Goal: Find specific page/section: Find specific page/section

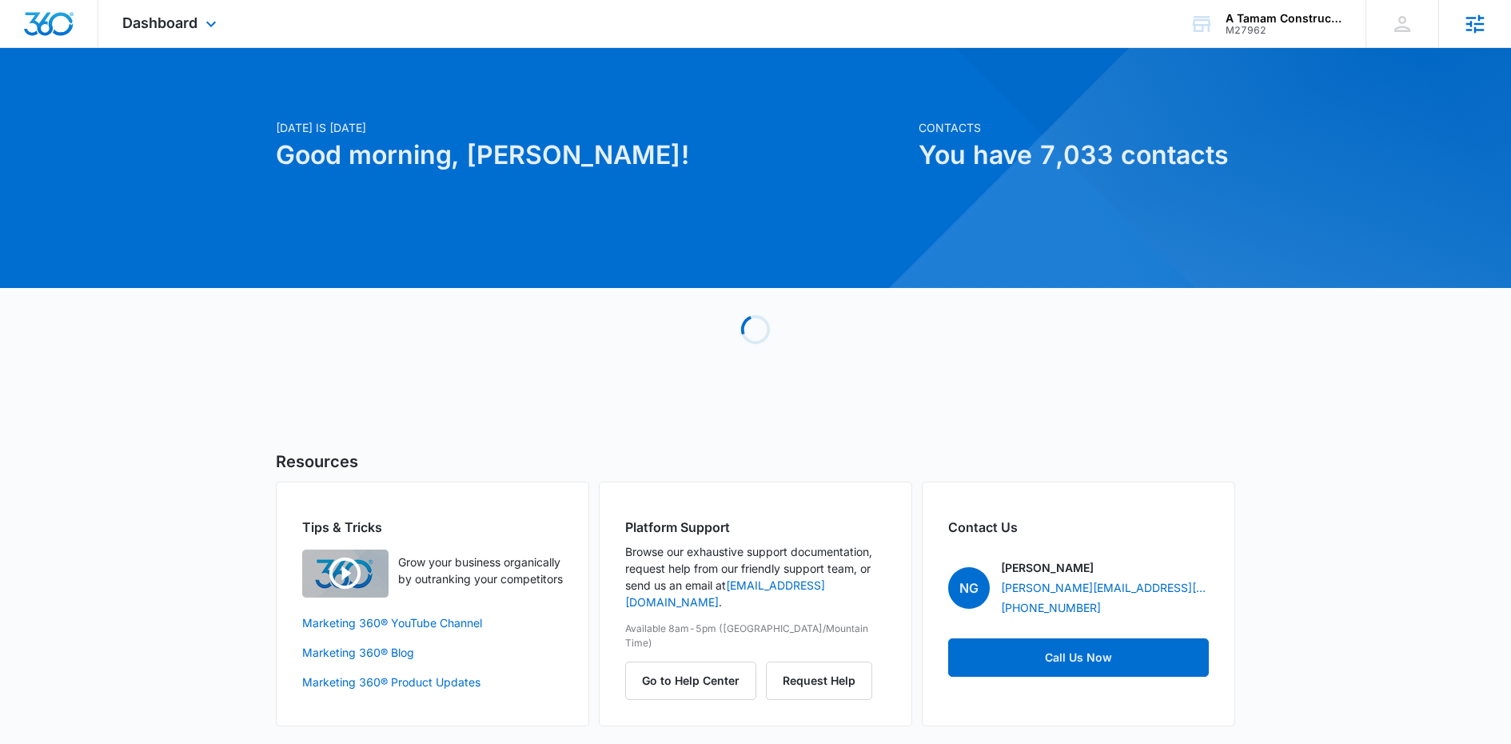
click at [1485, 34] on icon at bounding box center [1475, 24] width 24 height 24
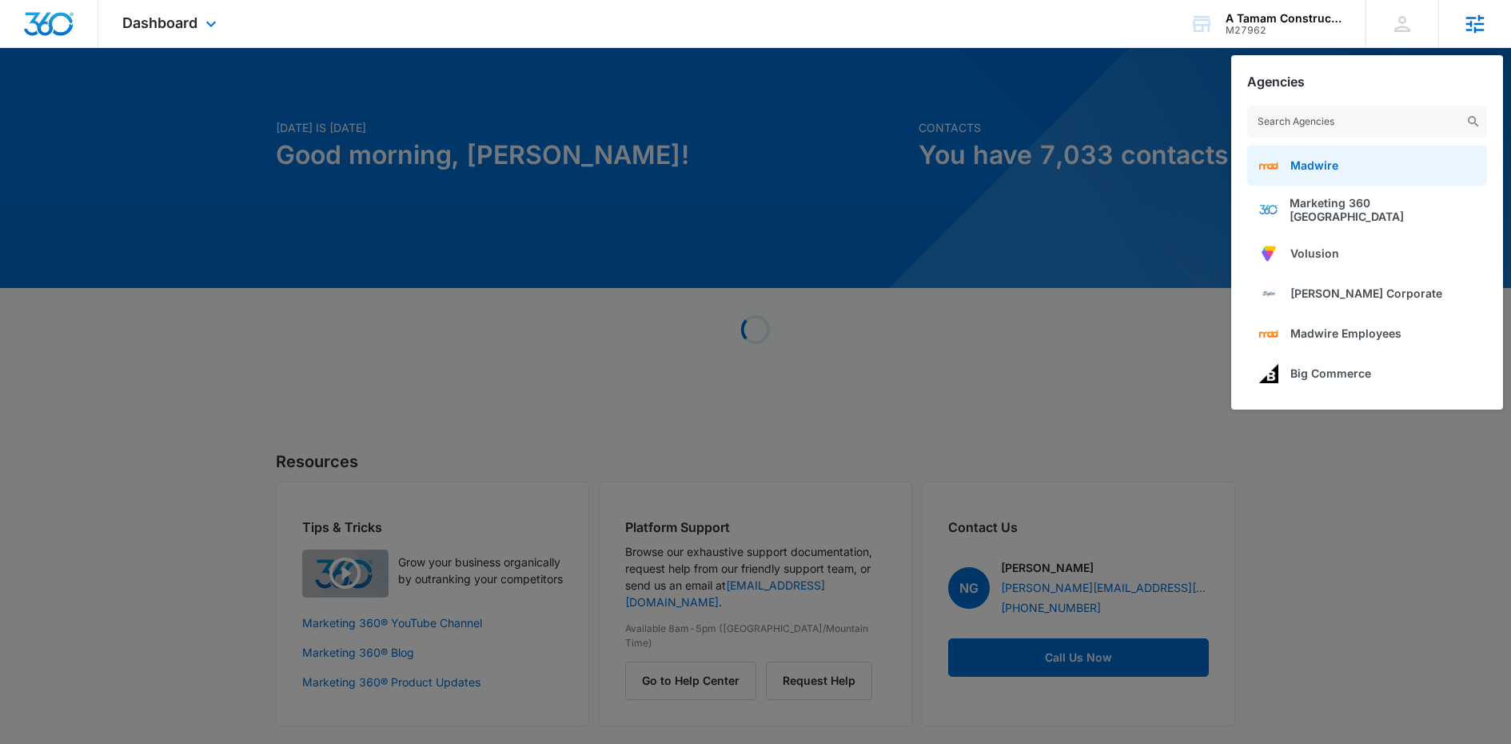
click at [1343, 162] on link "Madwire" at bounding box center [1367, 166] width 240 height 40
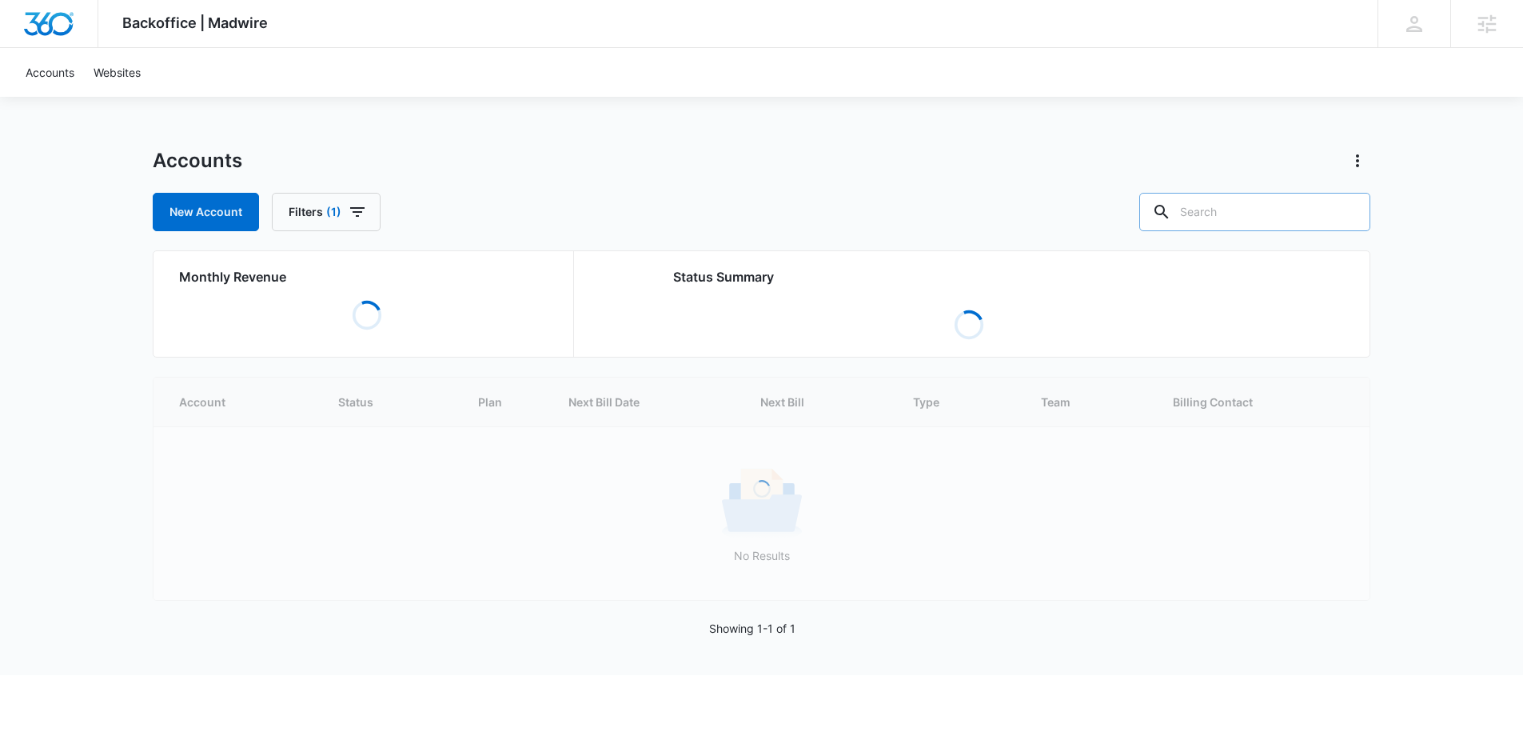
click at [1242, 225] on input "text" at bounding box center [1254, 212] width 231 height 38
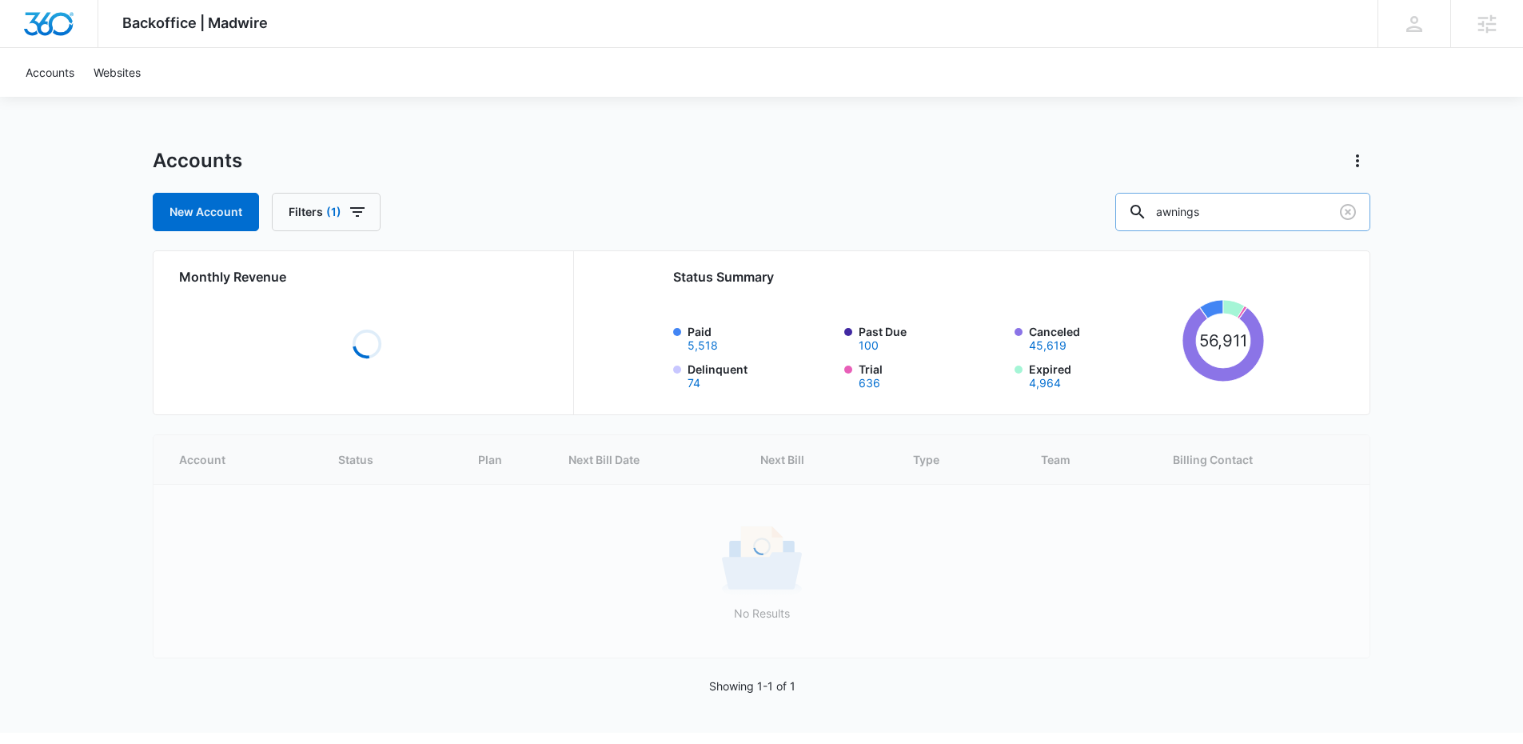
type input "awnings"
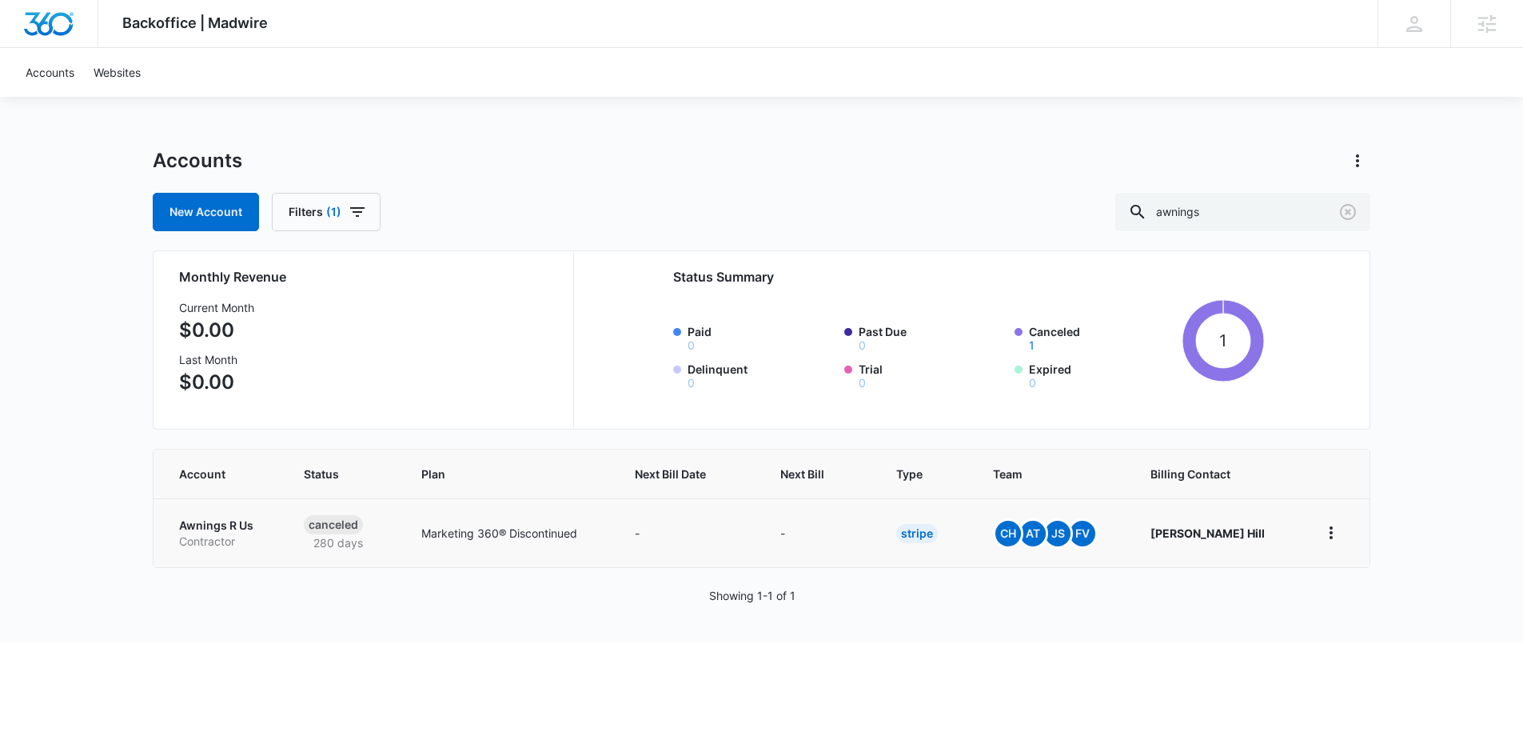
click at [233, 519] on p "Awnings R Us" at bounding box center [222, 525] width 86 height 16
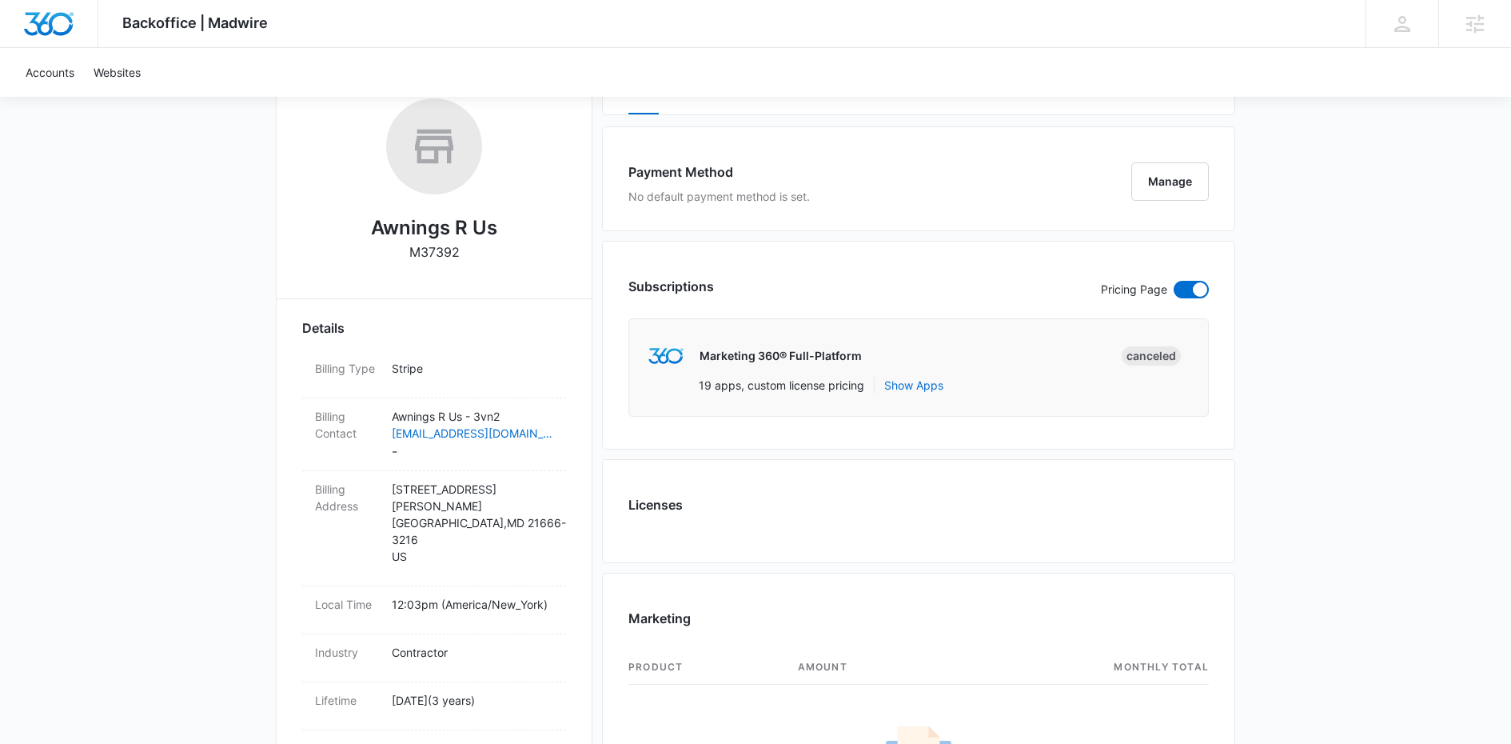
scroll to position [190, 0]
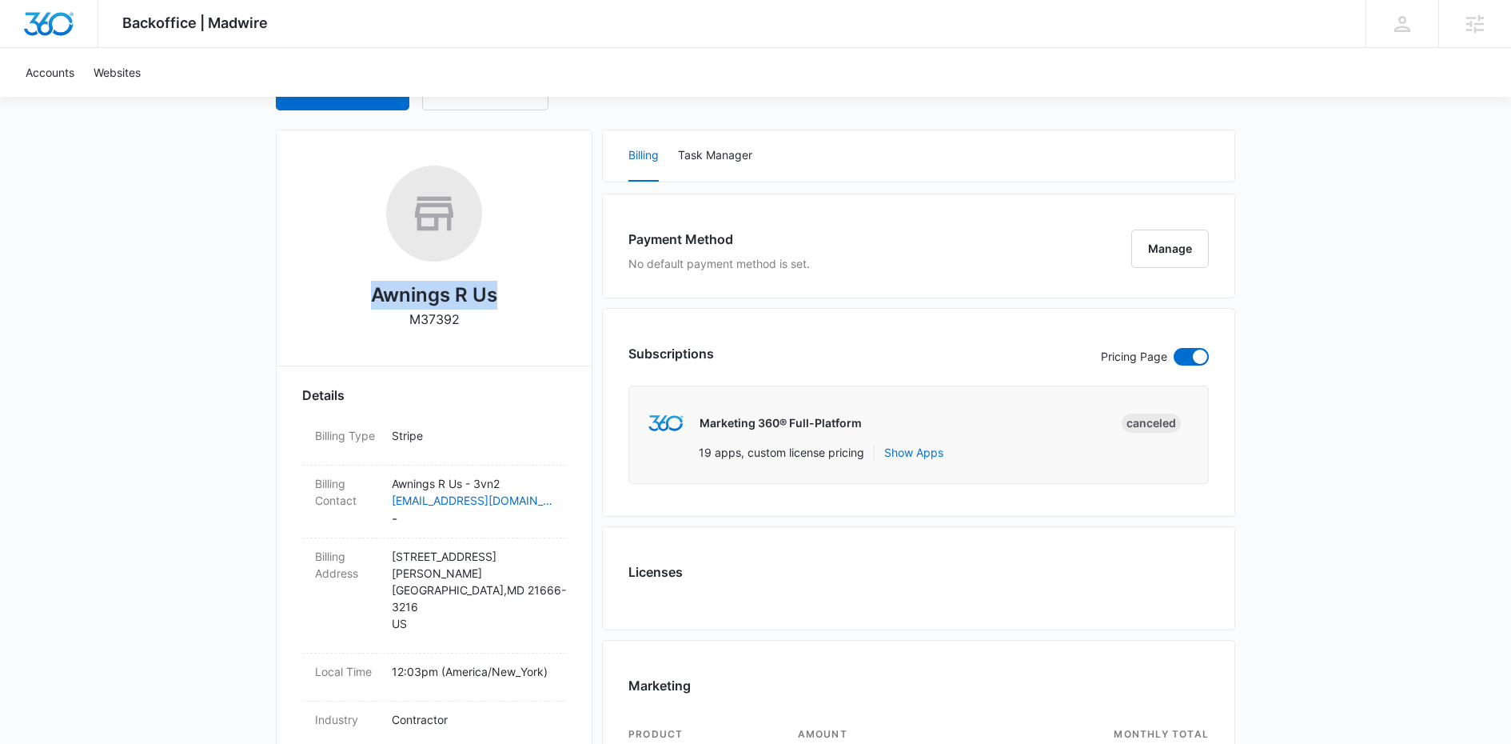
drag, startPoint x: 506, startPoint y: 293, endPoint x: 355, endPoint y: 297, distance: 151.2
click at [355, 297] on div "Awnings R Us M37392" at bounding box center [434, 253] width 264 height 174
copy h2 "Awnings R Us"
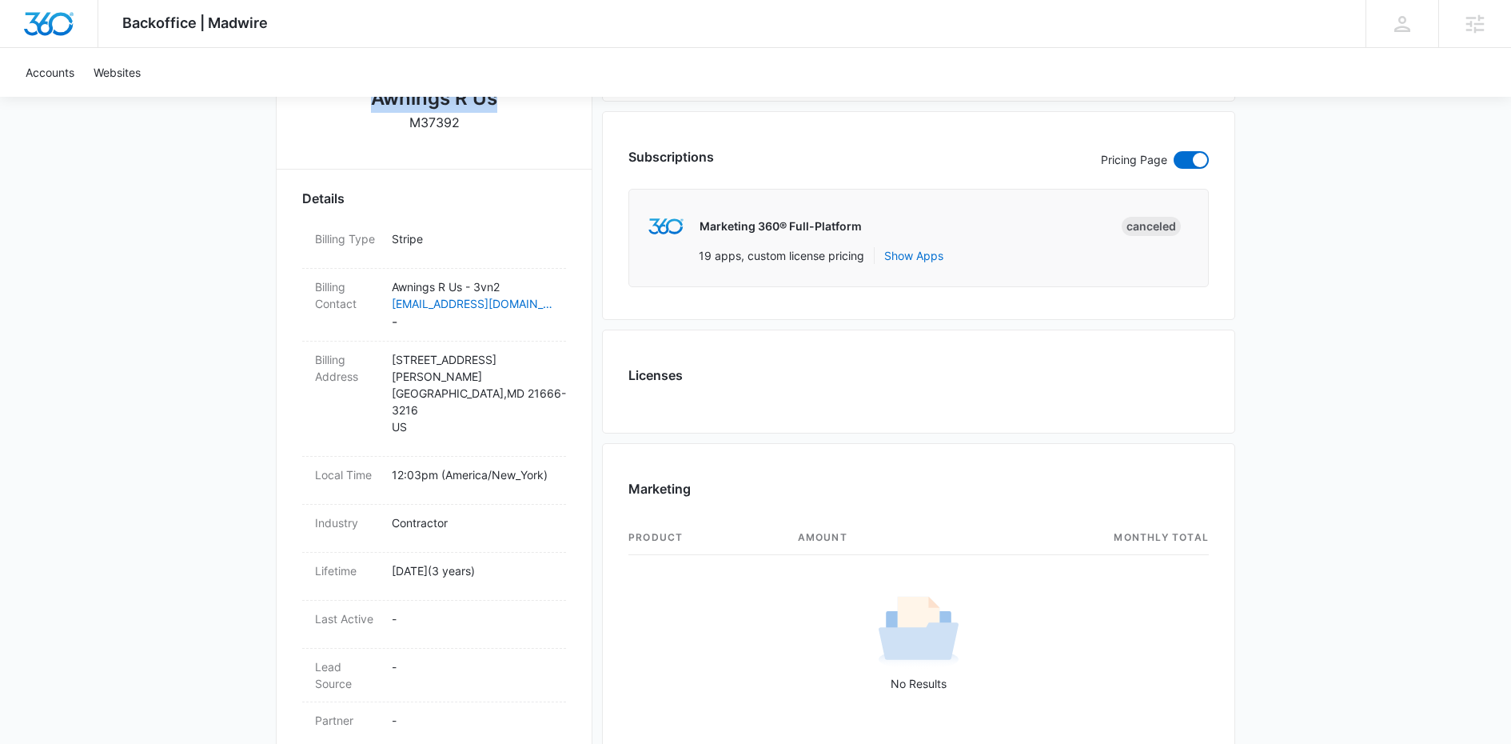
scroll to position [327, 0]
